Goal: Complete application form

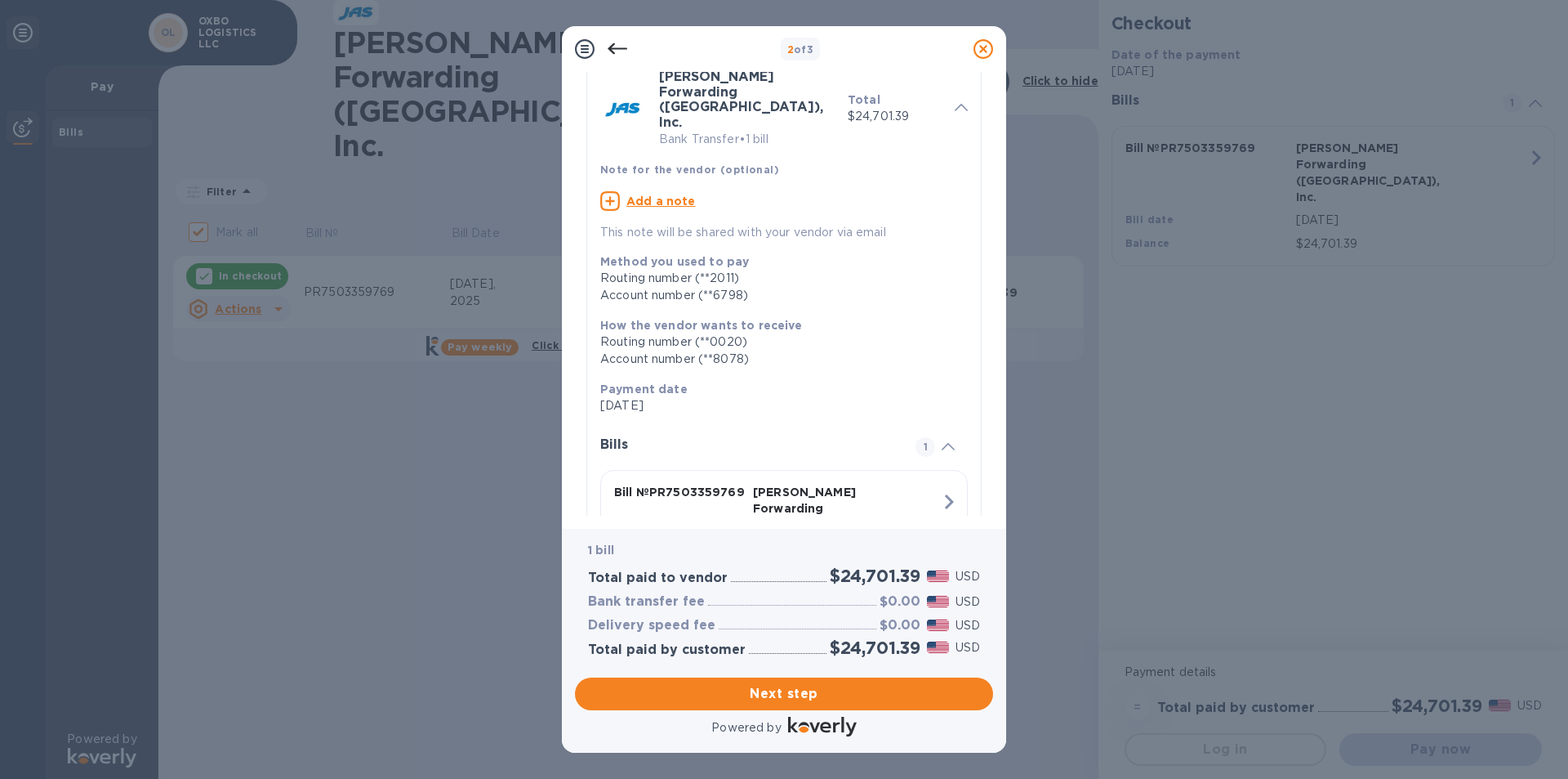
scroll to position [146, 0]
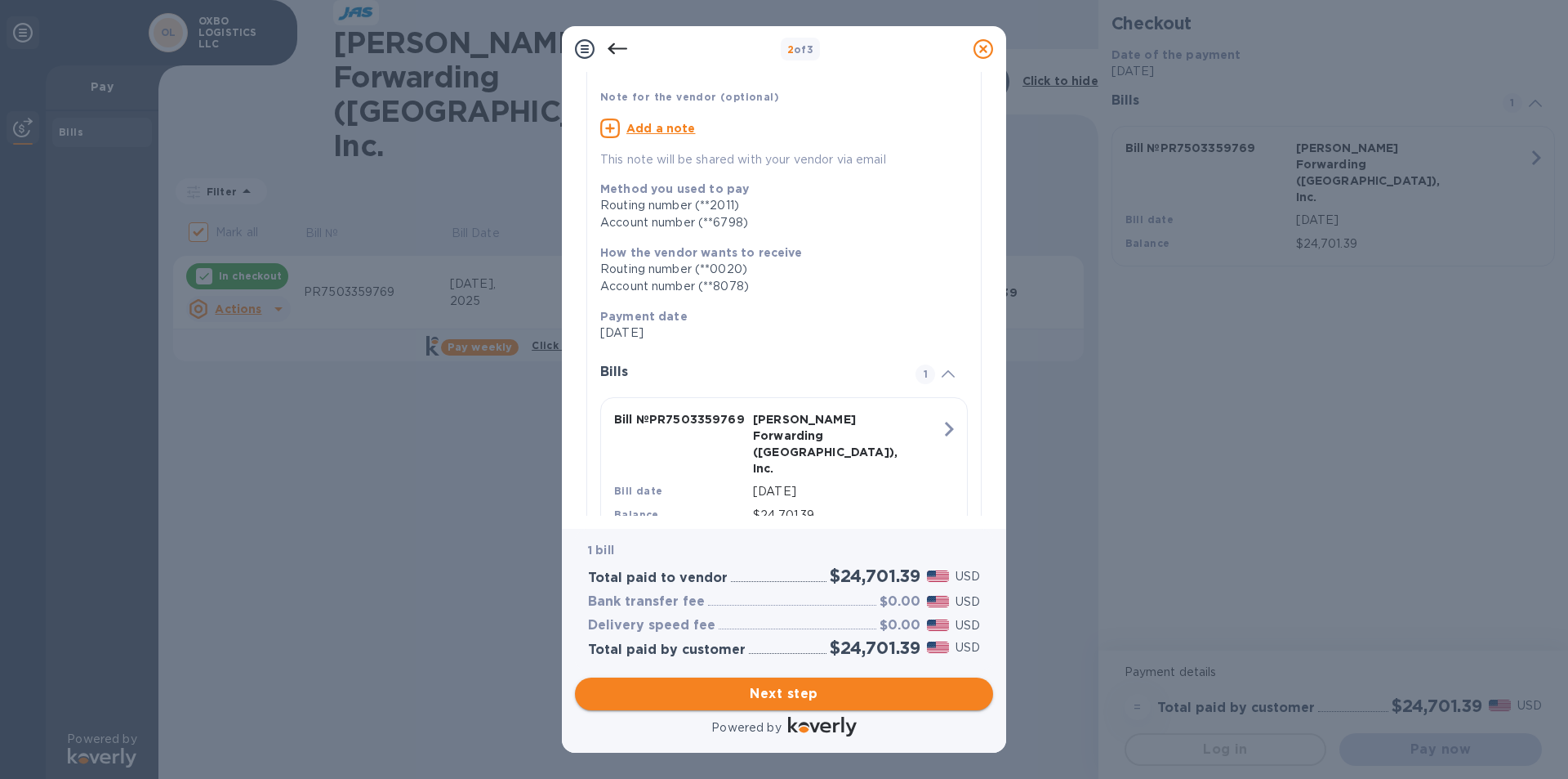
click at [798, 698] on span "Next step" at bounding box center [784, 693] width 392 height 19
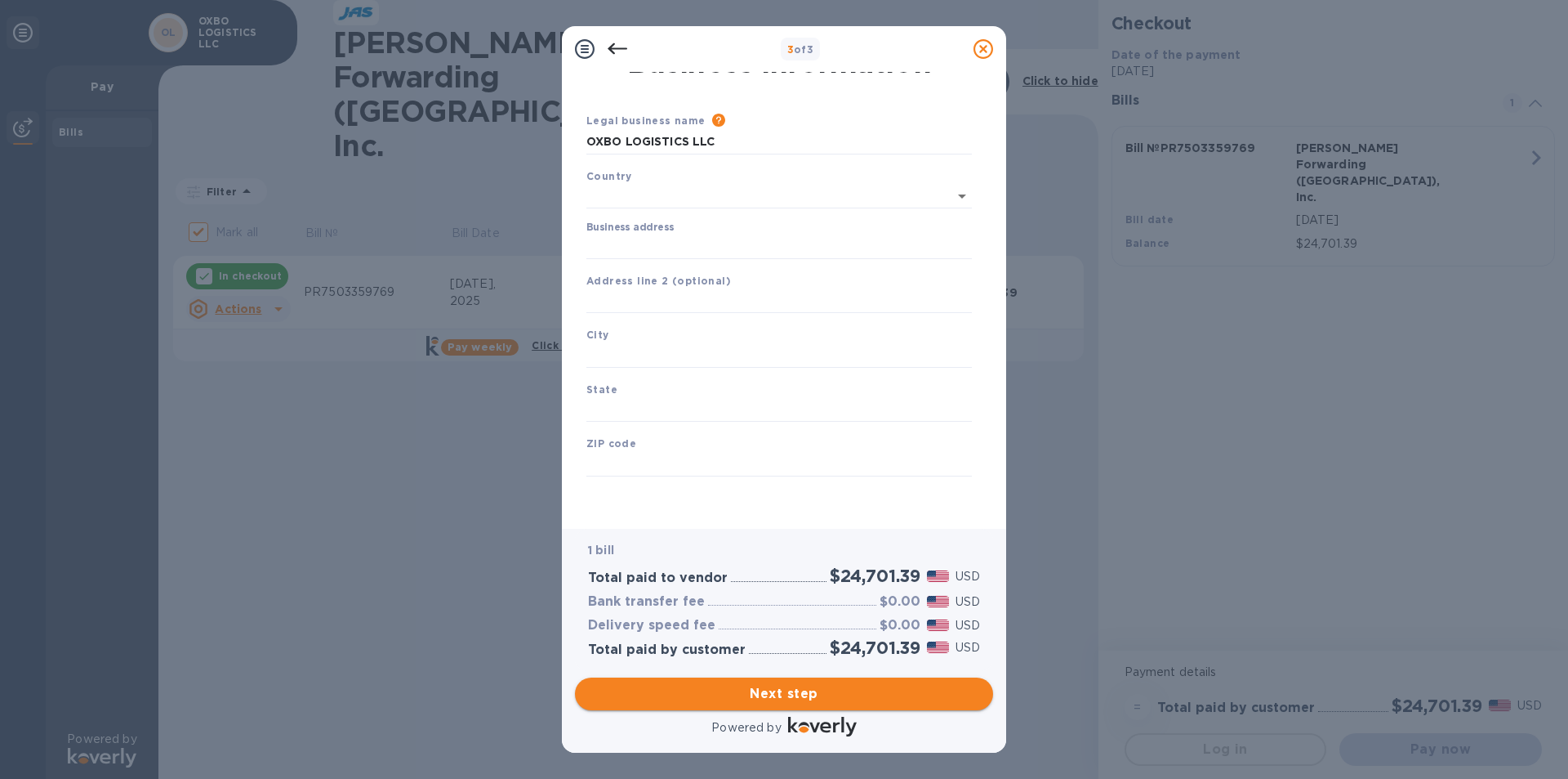
type input "[GEOGRAPHIC_DATA]"
click at [712, 246] on input "Business address" at bounding box center [779, 247] width 385 height 25
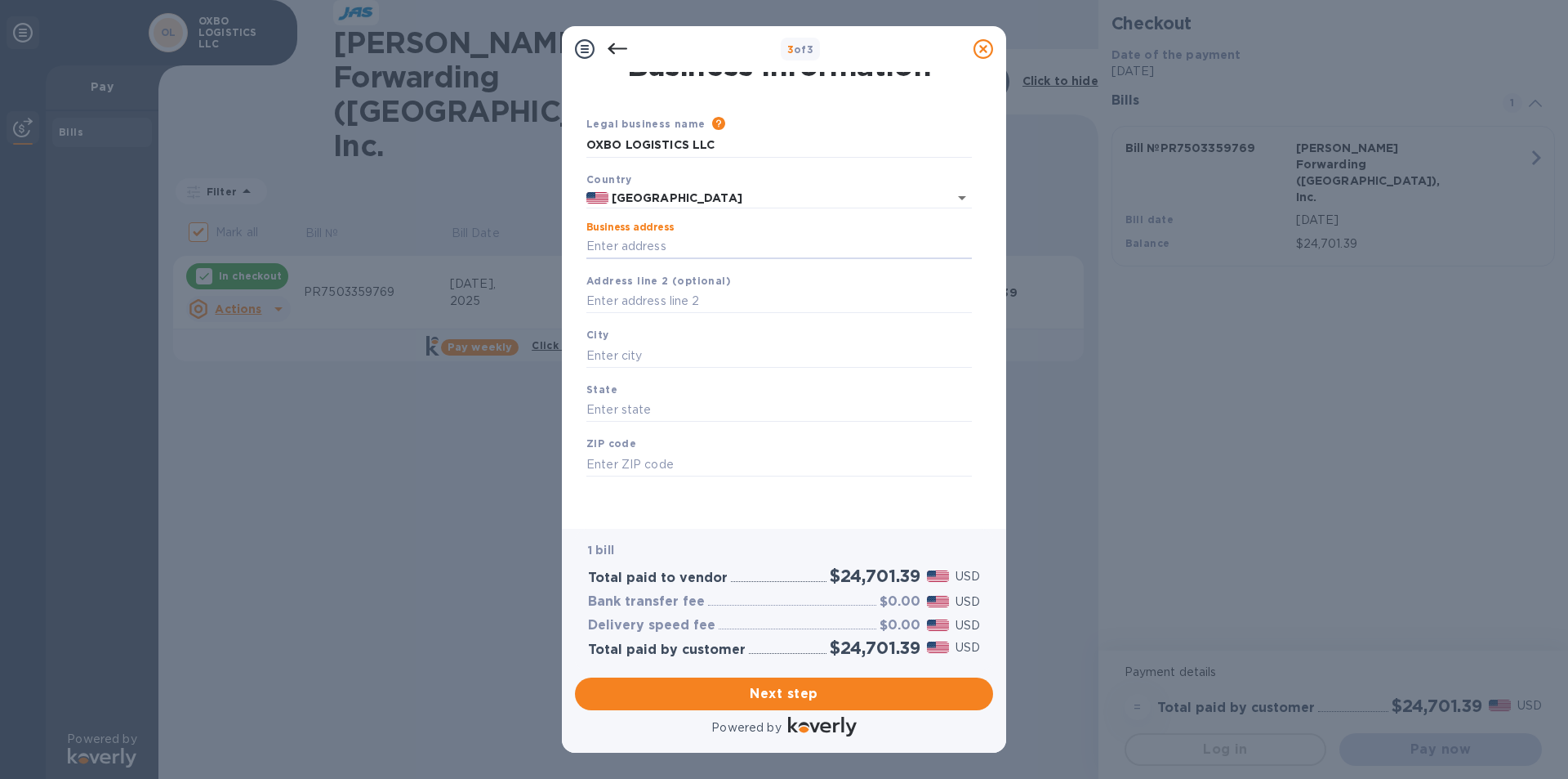
click at [699, 231] on div "Business address" at bounding box center [779, 240] width 385 height 37
click at [673, 245] on input "Business address" at bounding box center [779, 247] width 385 height 25
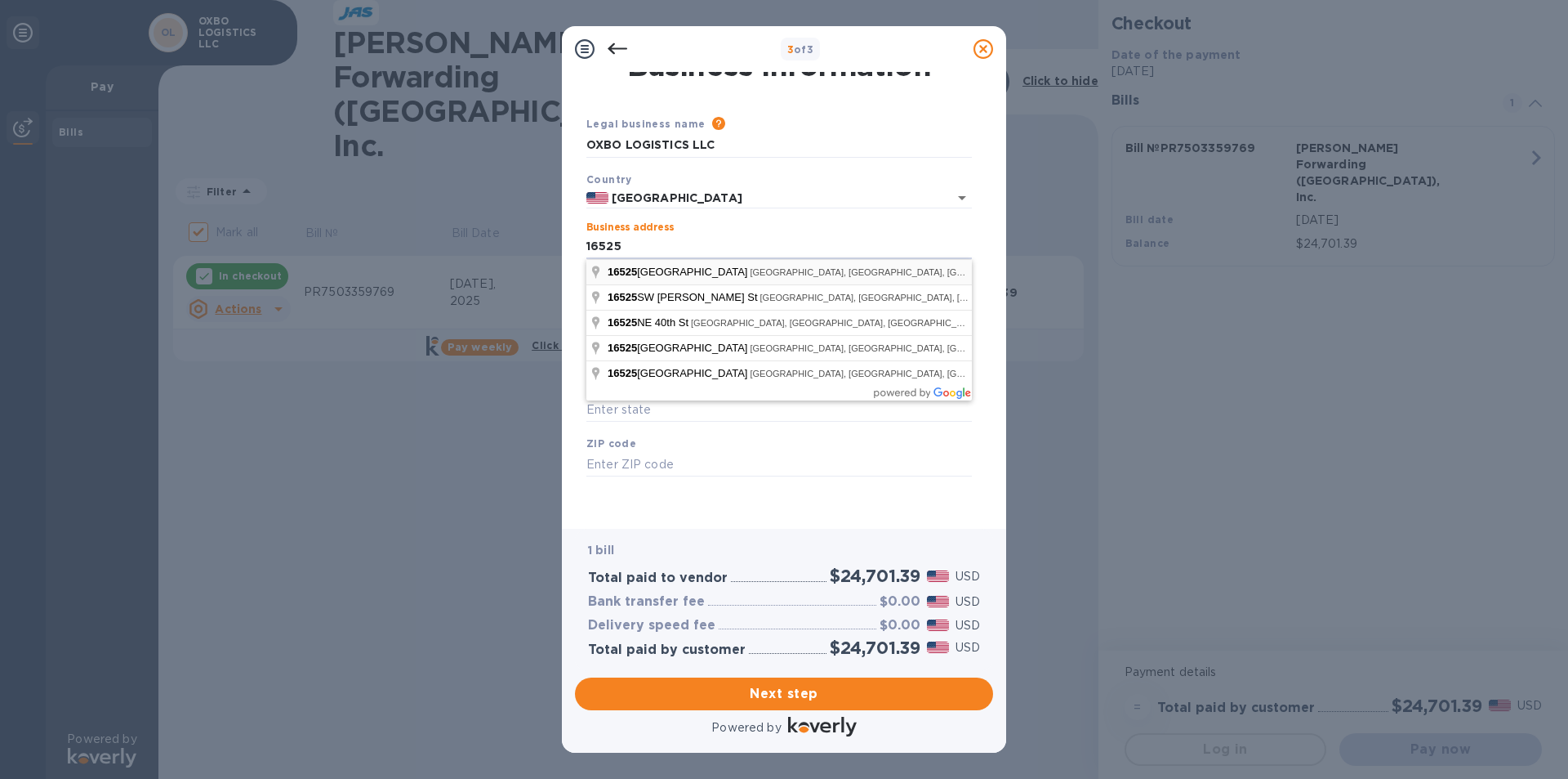
type input "[STREET_ADDRESS]"
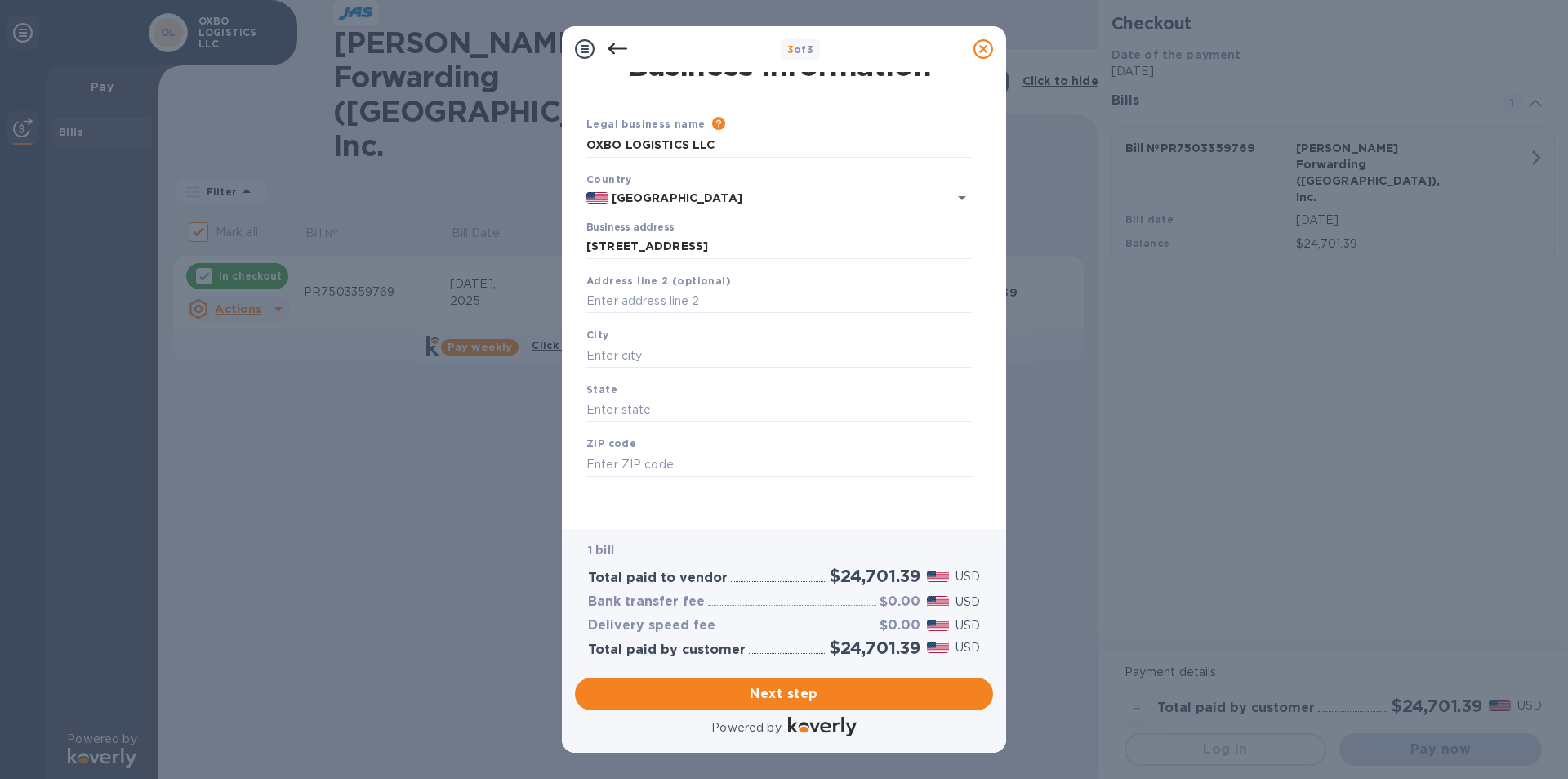
click at [743, 221] on div "Business address [STREET_ADDRESS]" at bounding box center [779, 239] width 399 height 50
click at [631, 336] on div "City" at bounding box center [779, 347] width 399 height 55
click at [616, 352] on input "text" at bounding box center [779, 355] width 385 height 25
type input "Rosharon"
type input "[GEOGRAPHIC_DATA]"
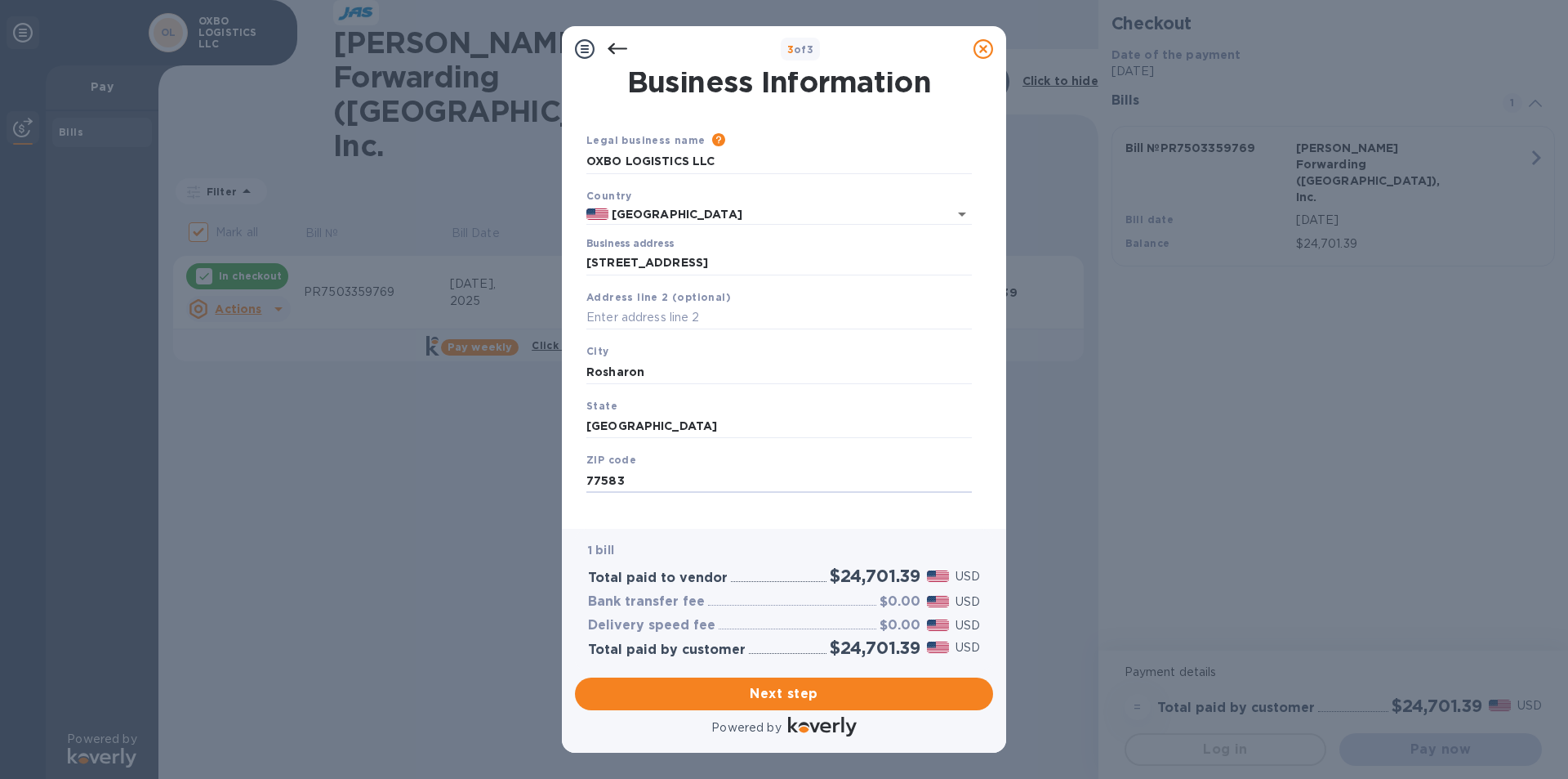
scroll to position [0, 0]
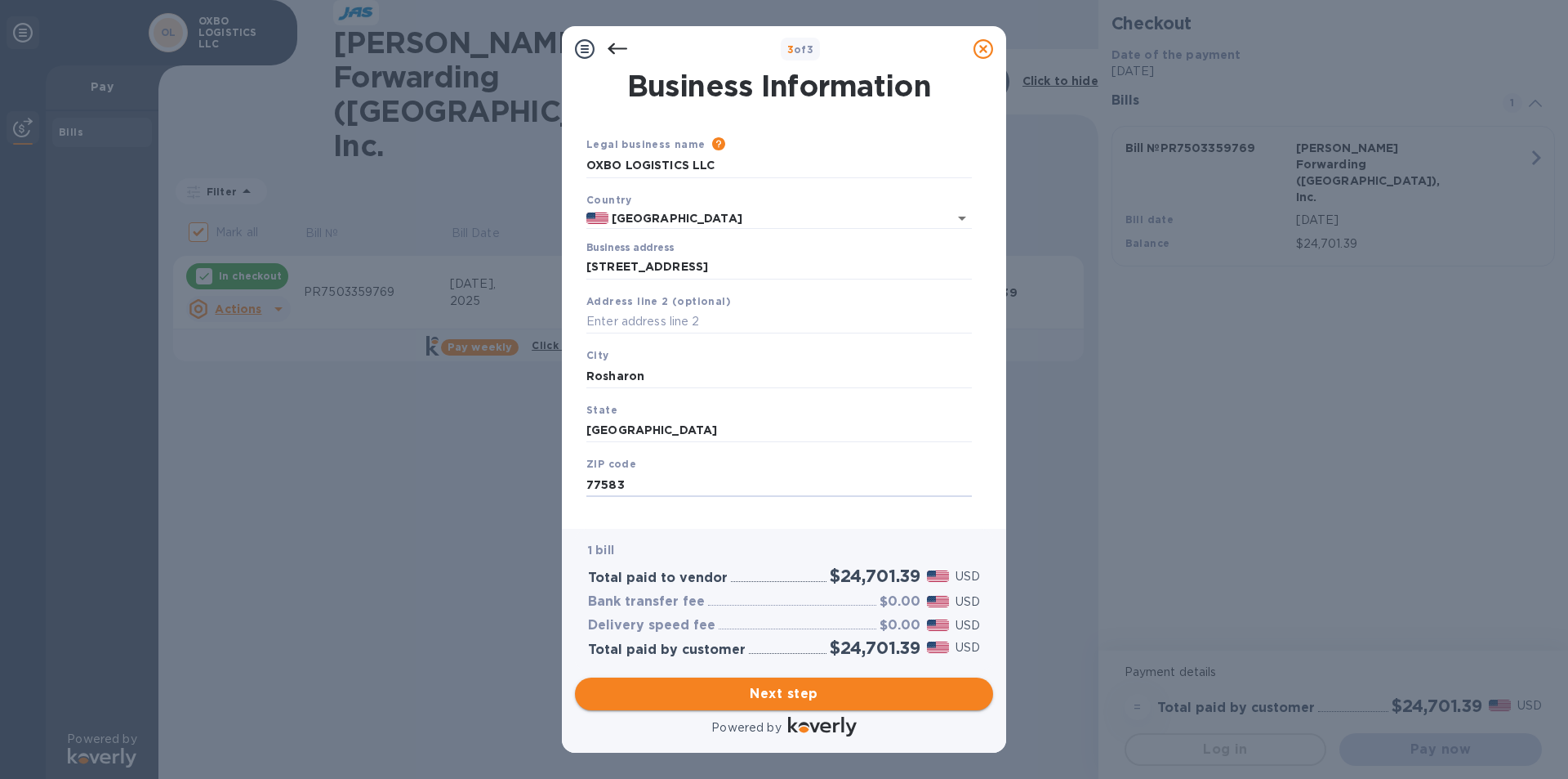
type input "77583"
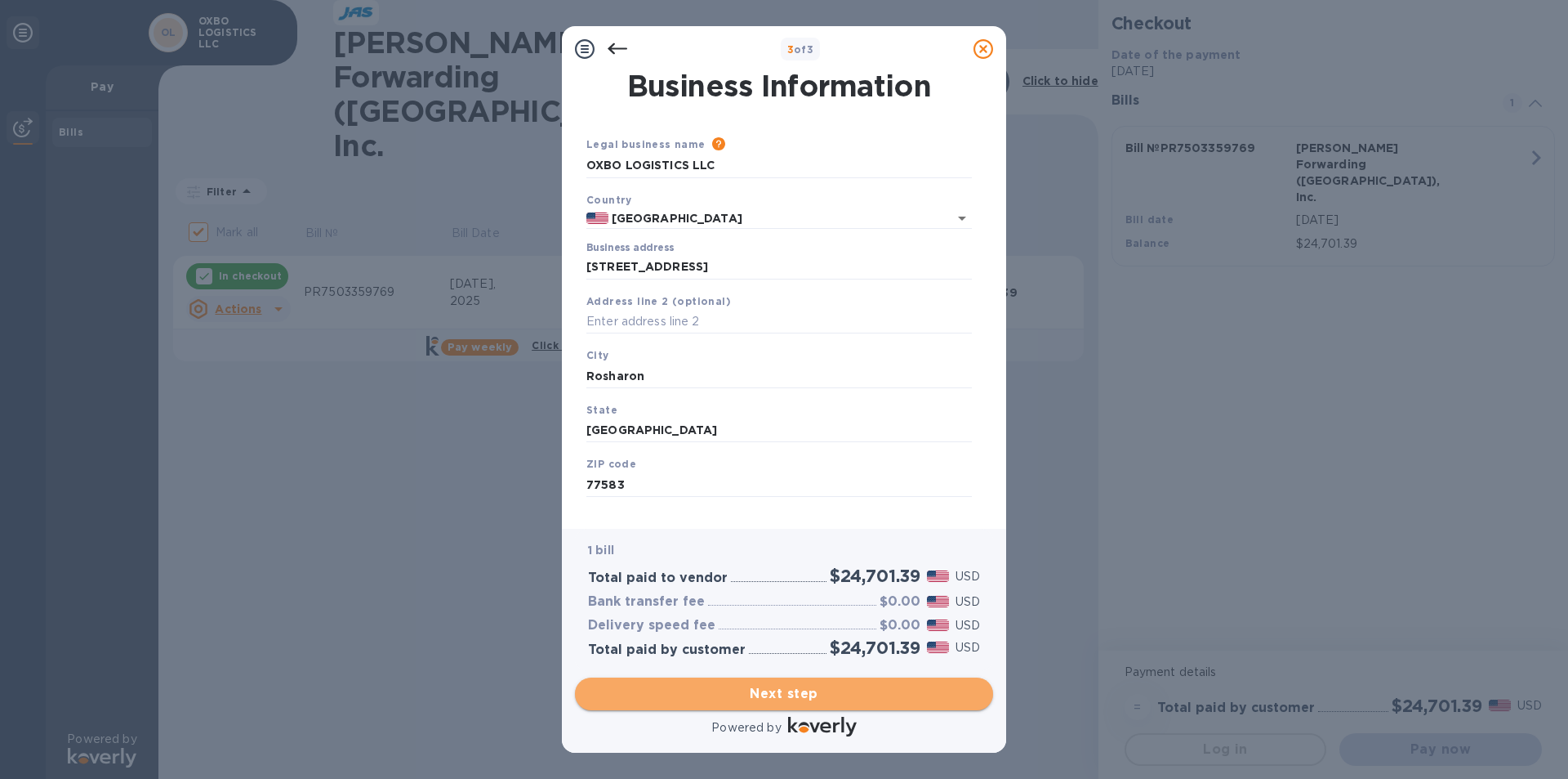
click at [748, 684] on span "Next step" at bounding box center [784, 693] width 392 height 19
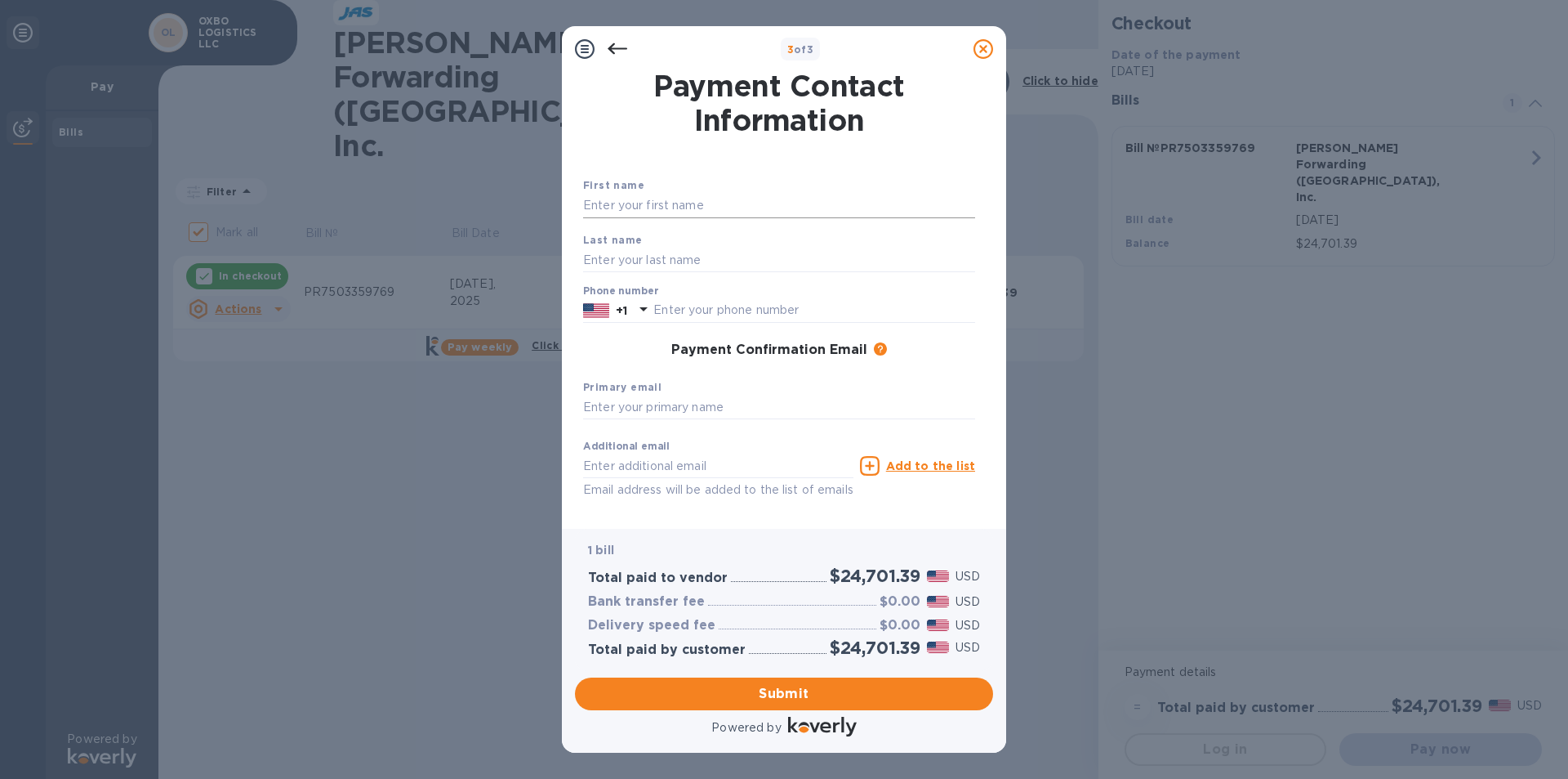
click at [664, 213] on input "text" at bounding box center [779, 205] width 392 height 25
type input "Amber"
type input "[PERSON_NAME]"
click at [710, 308] on input "text" at bounding box center [814, 311] width 322 height 25
type input "5035436696"
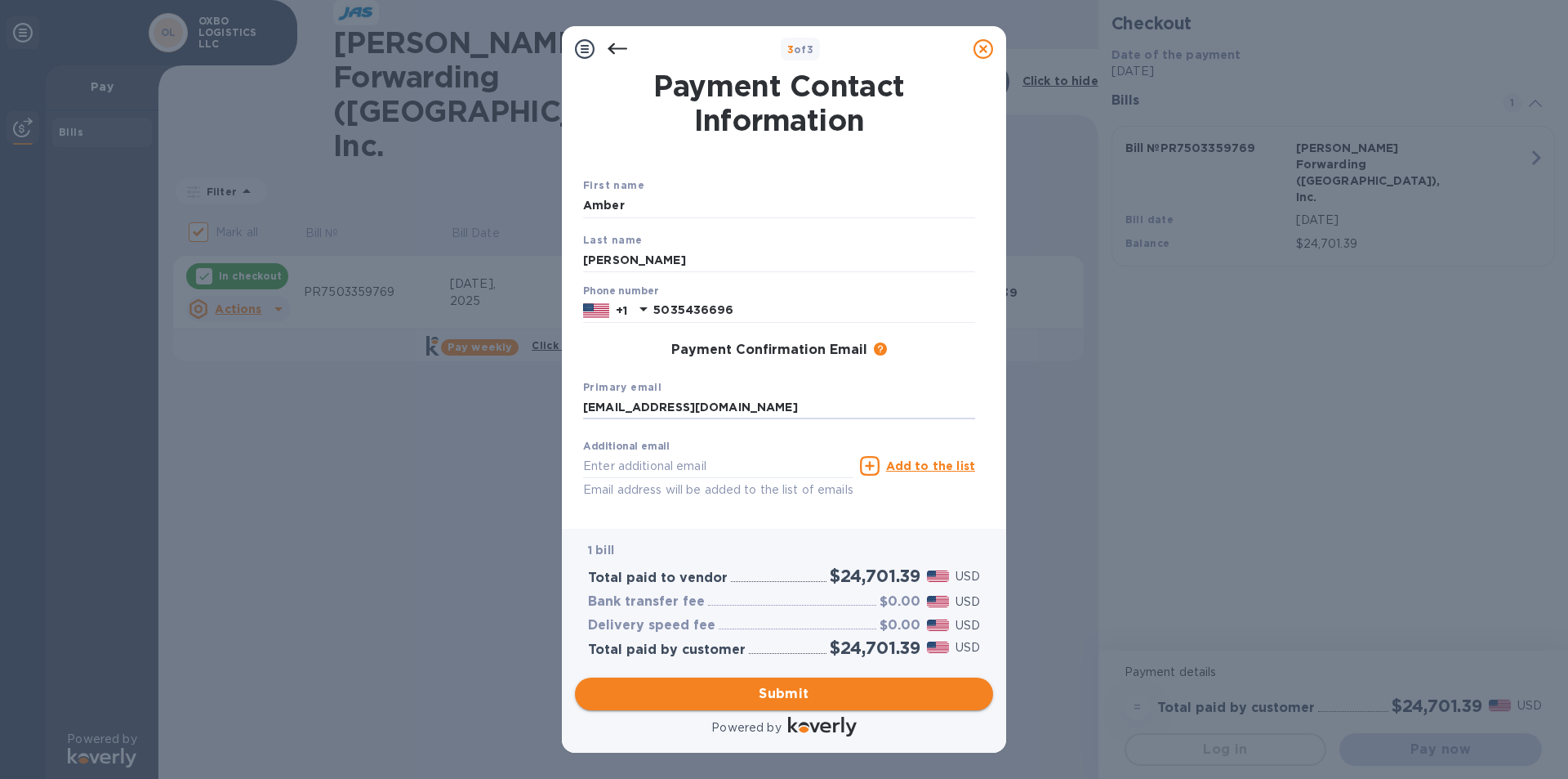
type input "[EMAIL_ADDRESS][DOMAIN_NAME]"
click at [752, 699] on span "Submit" at bounding box center [784, 693] width 392 height 19
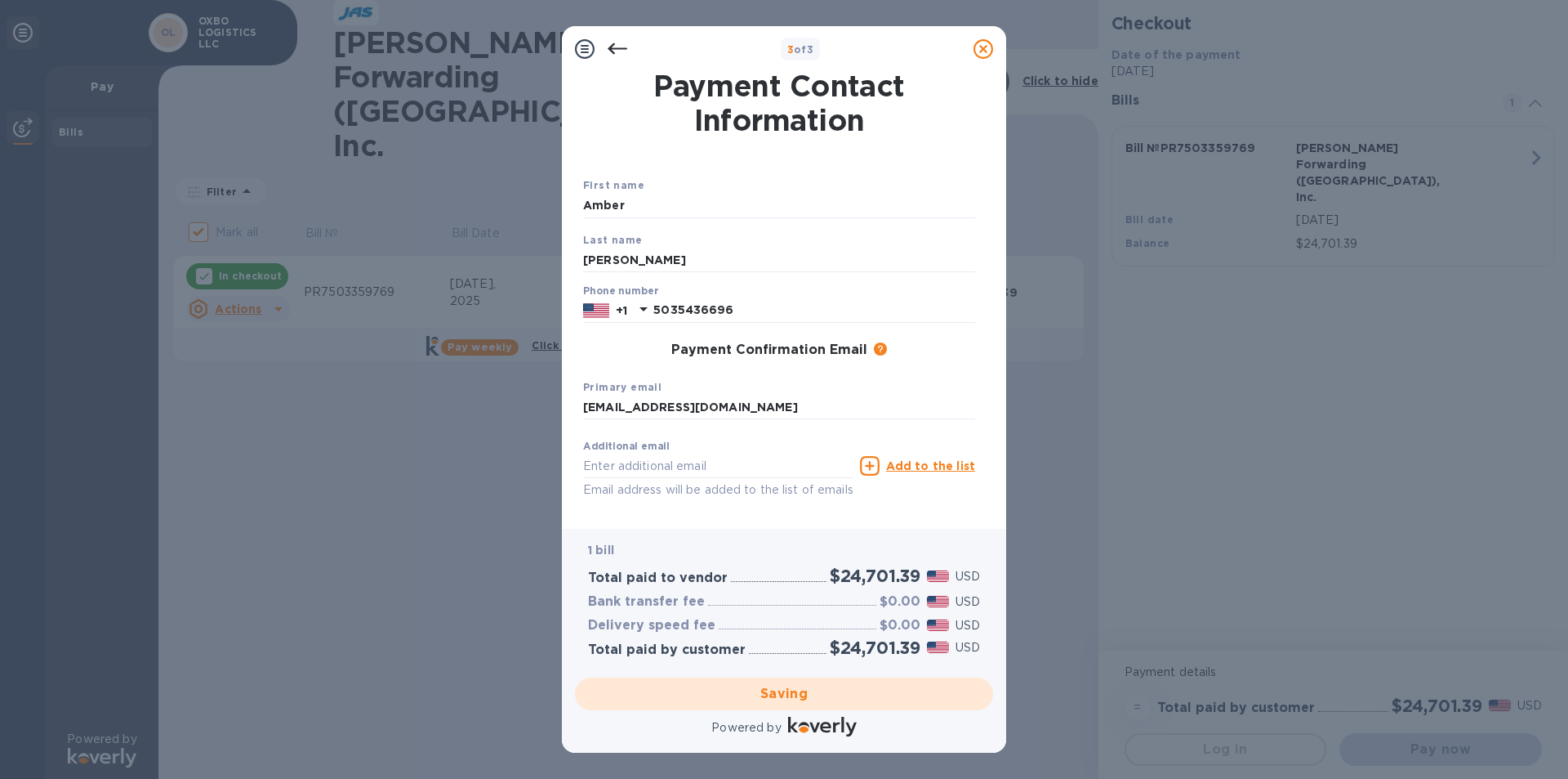
checkbox input "false"
